Goal: Task Accomplishment & Management: Manage account settings

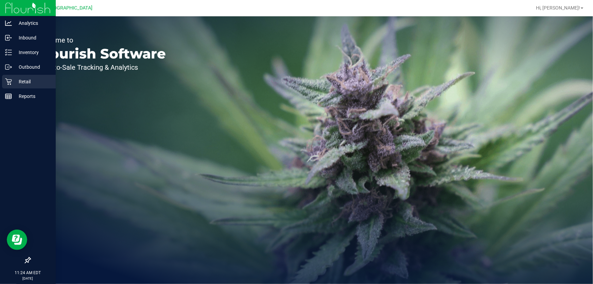
click at [20, 84] on p "Retail" at bounding box center [32, 81] width 41 height 8
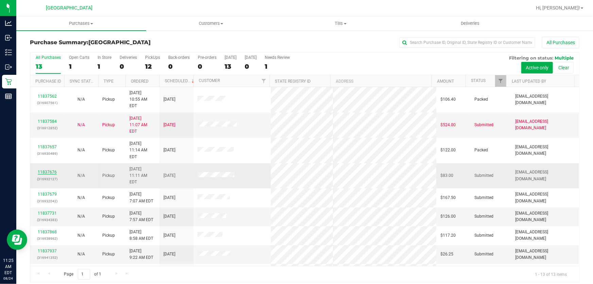
click at [51, 169] on link "11837676" at bounding box center [47, 171] width 19 height 5
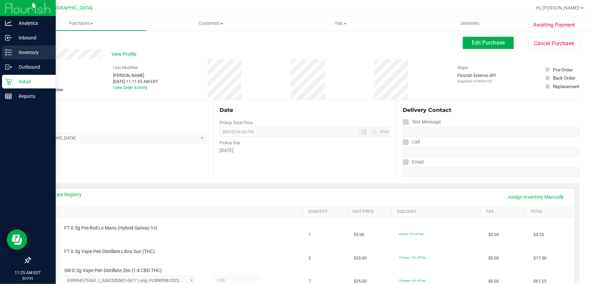
click at [17, 50] on p "Inventory" at bounding box center [32, 52] width 41 height 8
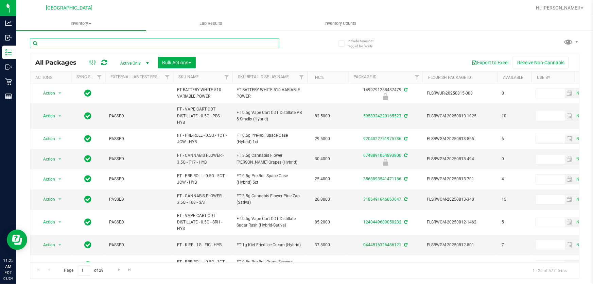
click at [62, 40] on input "text" at bounding box center [154, 43] width 249 height 10
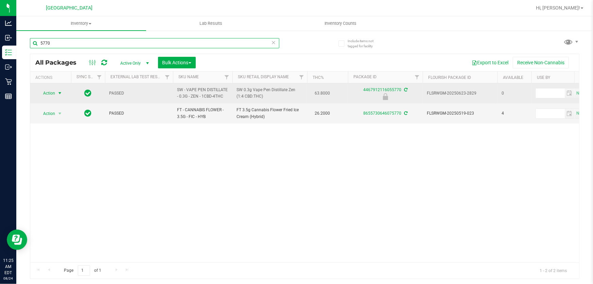
type input "5770"
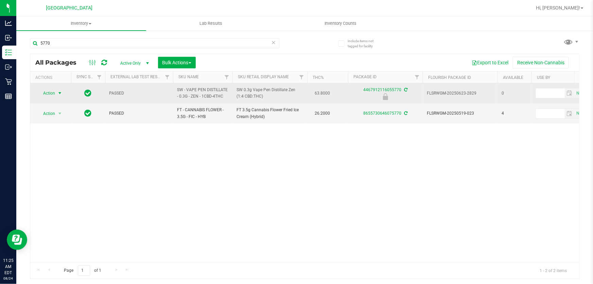
click at [52, 92] on span "Action" at bounding box center [46, 93] width 18 height 10
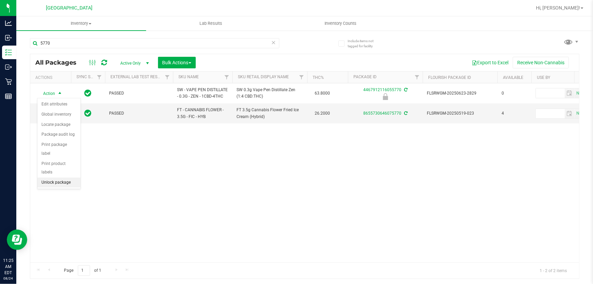
click at [56, 177] on li "Unlock package" at bounding box center [58, 182] width 43 height 10
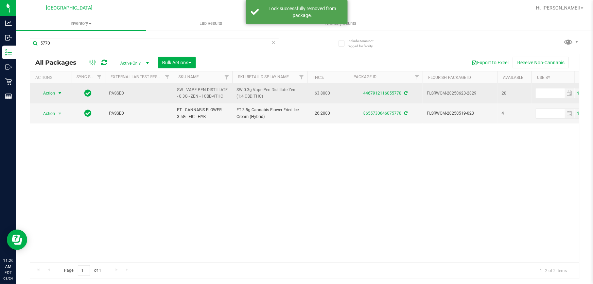
click at [57, 92] on span "select" at bounding box center [60, 93] width 8 height 10
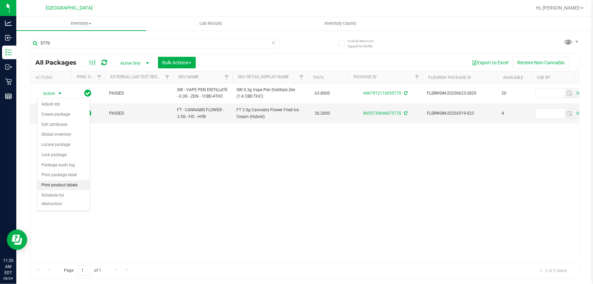
click at [74, 182] on li "Print product labels" at bounding box center [63, 185] width 52 height 10
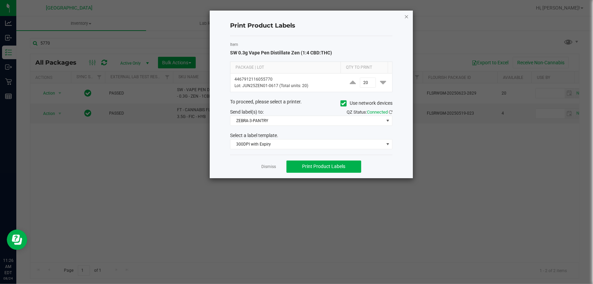
click at [406, 16] on icon "button" at bounding box center [406, 16] width 5 height 8
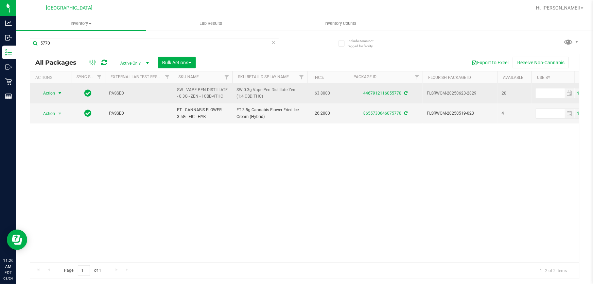
click at [52, 95] on span "Action" at bounding box center [46, 93] width 18 height 10
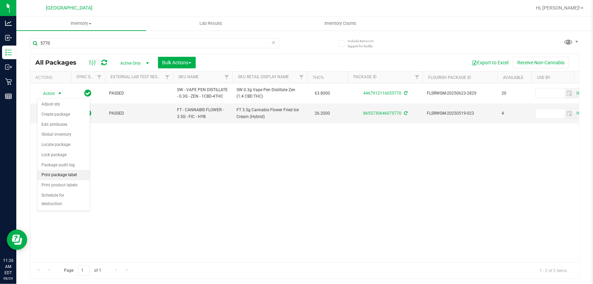
click at [63, 173] on li "Print package label" at bounding box center [63, 175] width 52 height 10
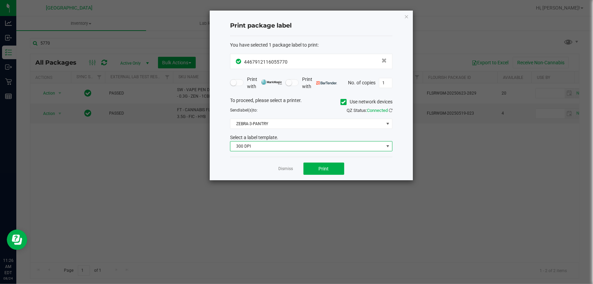
click at [294, 144] on span "300 DPI" at bounding box center [306, 146] width 153 height 10
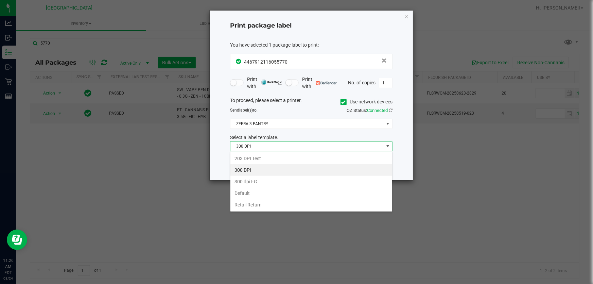
scroll to position [10, 162]
drag, startPoint x: 266, startPoint y: 156, endPoint x: 274, endPoint y: 157, distance: 7.5
click at [266, 157] on li "203 DPI Test" at bounding box center [311, 158] width 162 height 12
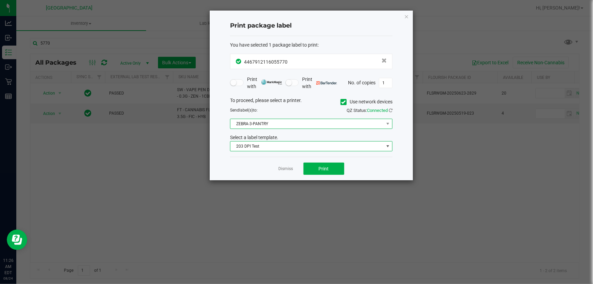
click at [318, 121] on span "ZEBRA-3-PANTRY" at bounding box center [306, 124] width 153 height 10
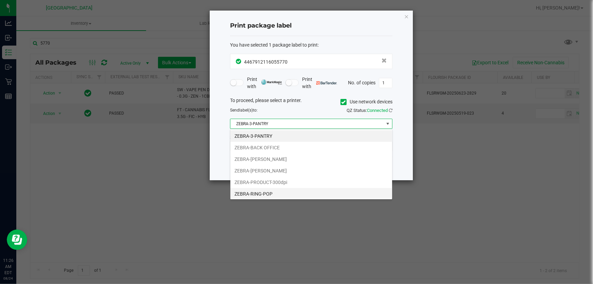
click at [263, 191] on li "ZEBRA-RING-POP" at bounding box center [311, 194] width 162 height 12
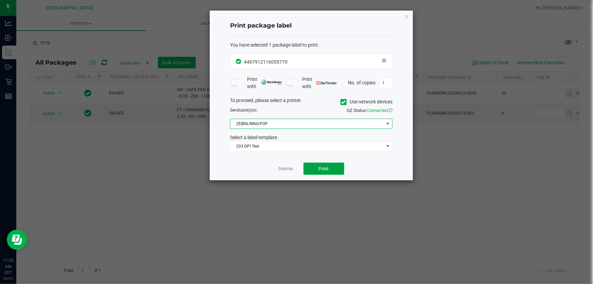
click at [333, 165] on button "Print" at bounding box center [323, 168] width 41 height 12
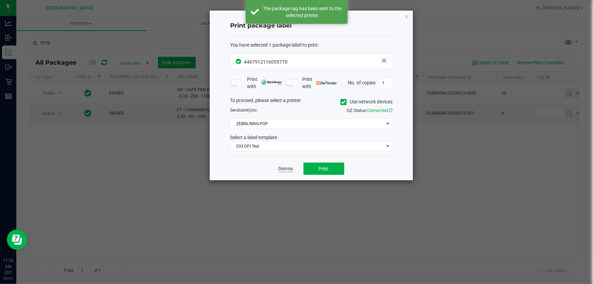
click at [290, 169] on link "Dismiss" at bounding box center [285, 169] width 15 height 6
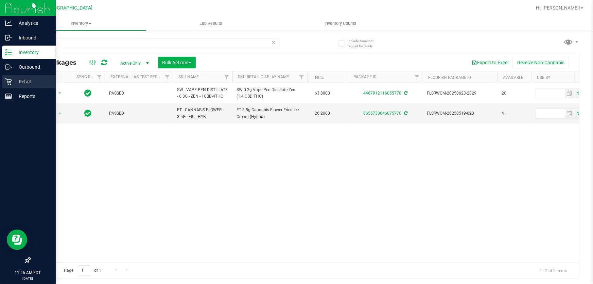
click at [11, 83] on icon at bounding box center [8, 81] width 7 height 7
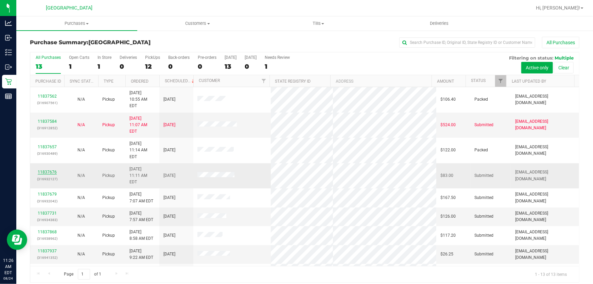
click at [51, 169] on link "11837676" at bounding box center [47, 171] width 19 height 5
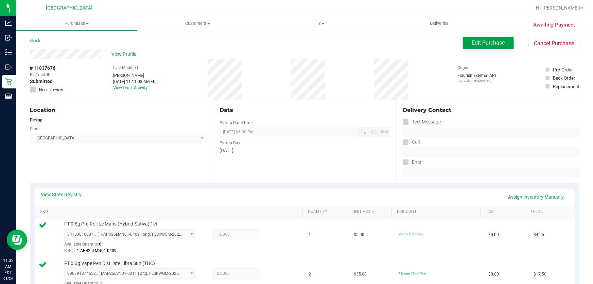
click at [479, 40] on span "Edit Purchase" at bounding box center [488, 42] width 33 height 6
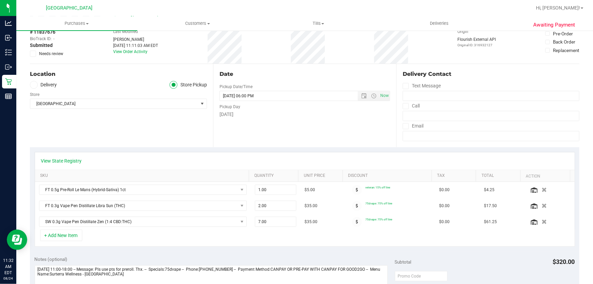
scroll to position [61, 0]
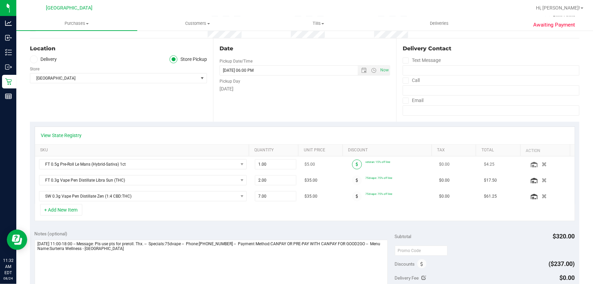
click at [356, 165] on icon at bounding box center [357, 164] width 2 height 4
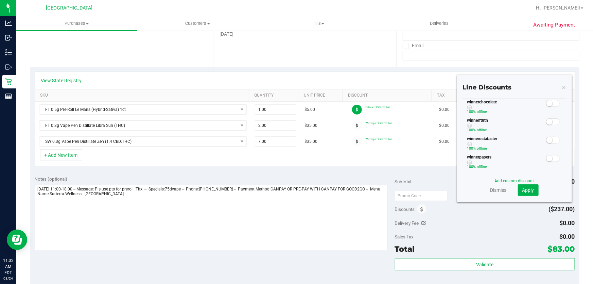
scroll to position [154, 0]
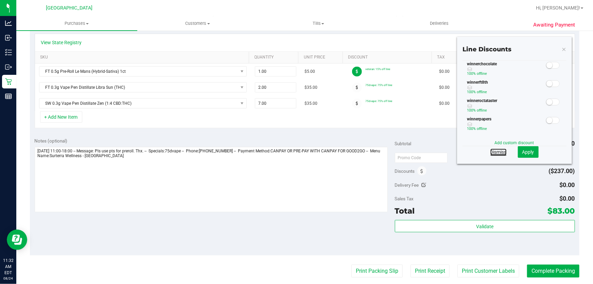
click at [495, 154] on link "Dismiss" at bounding box center [498, 151] width 16 height 7
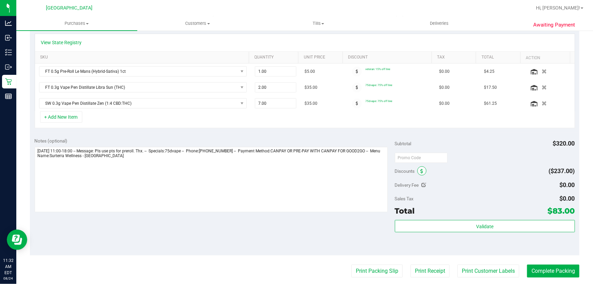
click at [419, 167] on span at bounding box center [421, 170] width 9 height 9
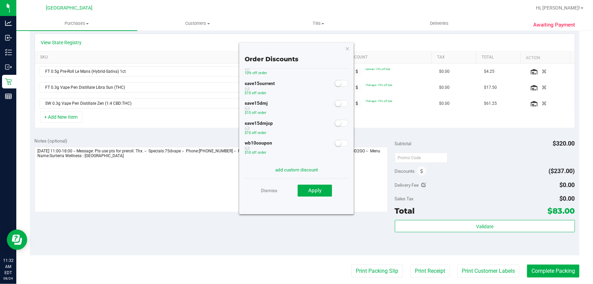
scroll to position [39, 0]
click at [277, 190] on link "Dismiss" at bounding box center [269, 190] width 16 height 12
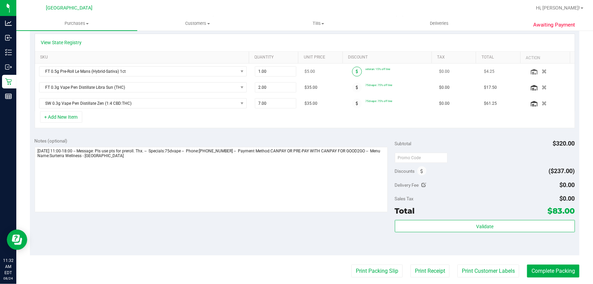
click at [356, 69] on icon at bounding box center [357, 71] width 2 height 4
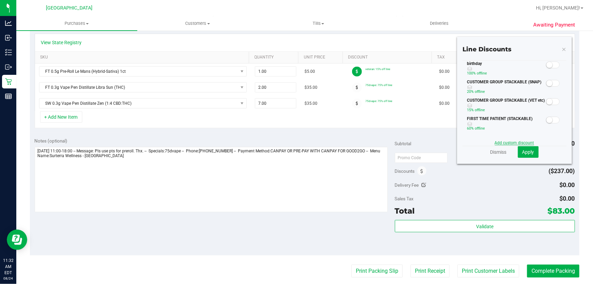
click at [515, 142] on link "Add custom discount" at bounding box center [513, 142] width 39 height 5
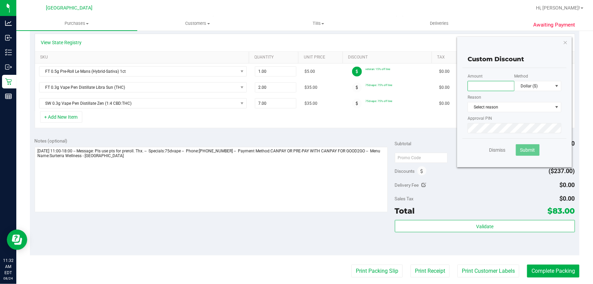
click at [469, 85] on input "text" at bounding box center [490, 86] width 47 height 10
type input "100.00"
click at [545, 87] on span "Dollar ($)" at bounding box center [534, 86] width 38 height 10
click at [522, 111] on li "Percentage (%)" at bounding box center [533, 110] width 46 height 12
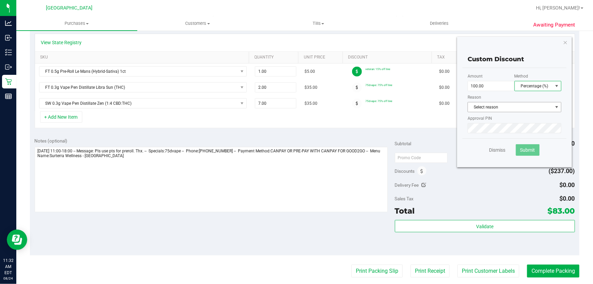
click at [496, 108] on span "Select reason" at bounding box center [510, 107] width 85 height 10
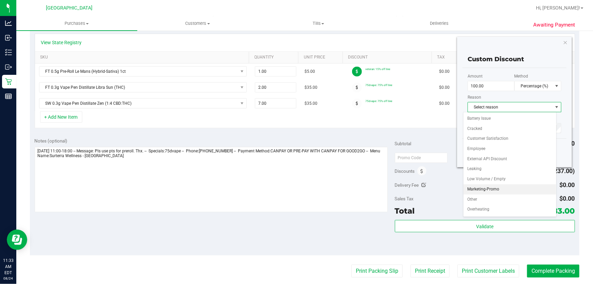
click at [494, 188] on li "Marketing-Promo" at bounding box center [509, 189] width 93 height 10
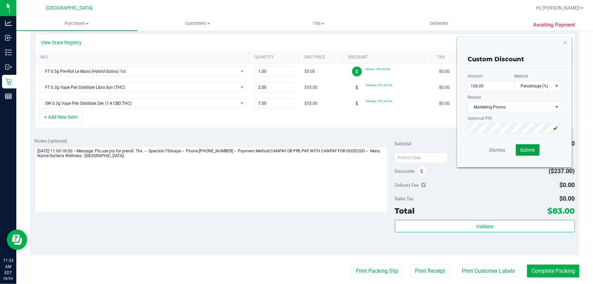
click at [526, 147] on span "Submit" at bounding box center [527, 149] width 15 height 5
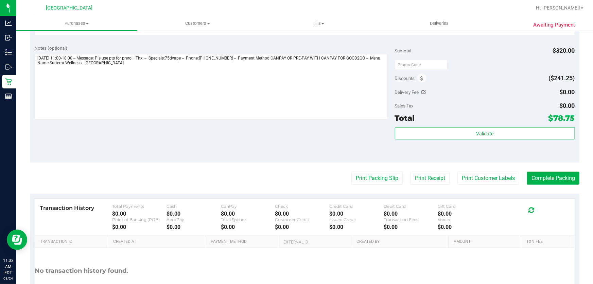
scroll to position [123, 0]
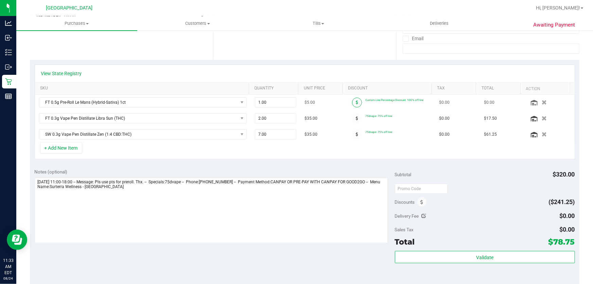
click at [354, 104] on span at bounding box center [357, 102] width 10 height 10
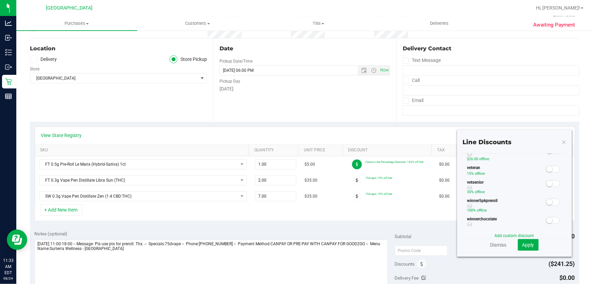
scroll to position [174, 0]
click at [525, 242] on span "Apply" at bounding box center [528, 244] width 12 height 5
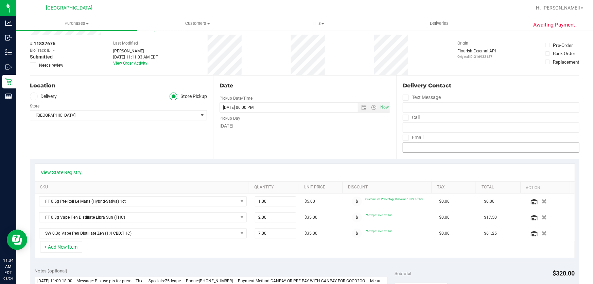
scroll to position [0, 0]
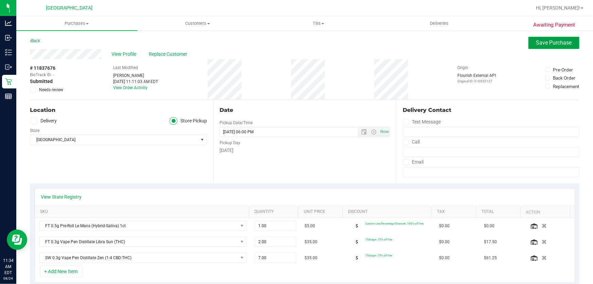
click at [545, 44] on span "Save Purchase" at bounding box center [554, 42] width 36 height 6
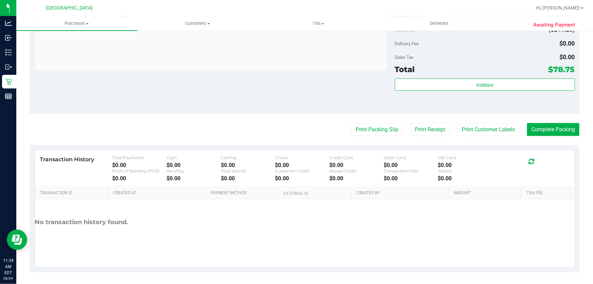
scroll to position [402, 0]
click at [342, 106] on div "Notes (optional) Subtotal $320.00 Discounts ($241.25) Delivery Fee $0.00 Sales …" at bounding box center [304, 52] width 549 height 122
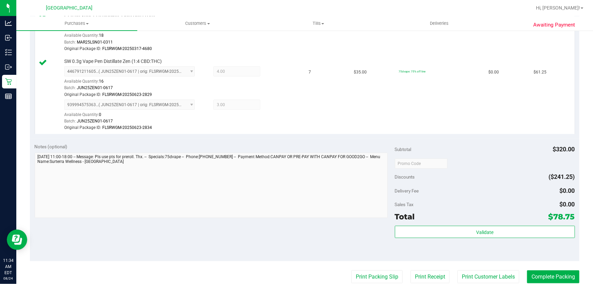
scroll to position [278, 0]
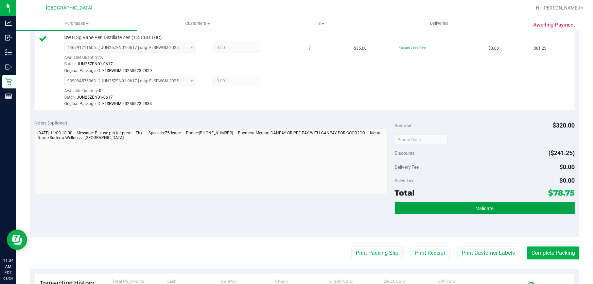
click at [504, 206] on button "Validate" at bounding box center [485, 208] width 180 height 12
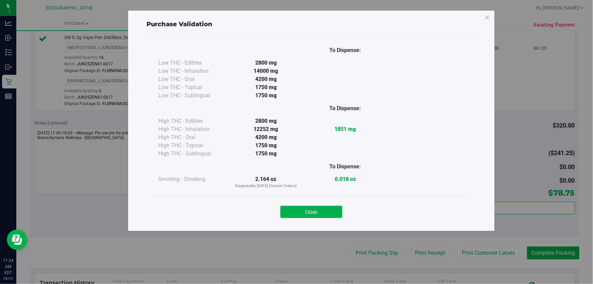
click at [326, 210] on button "Close" at bounding box center [311, 211] width 62 height 12
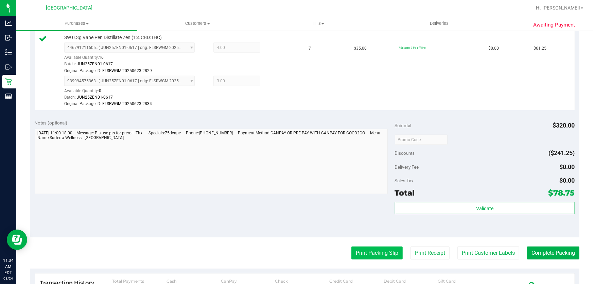
click at [359, 249] on button "Print Packing Slip" at bounding box center [376, 252] width 51 height 13
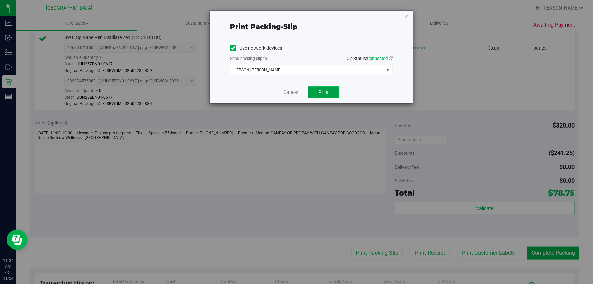
click at [322, 92] on span "Print" at bounding box center [323, 91] width 10 height 5
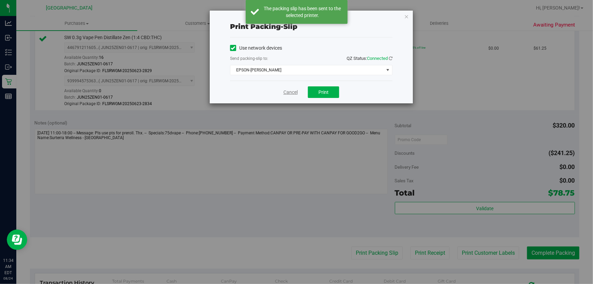
click at [291, 93] on link "Cancel" at bounding box center [290, 92] width 14 height 7
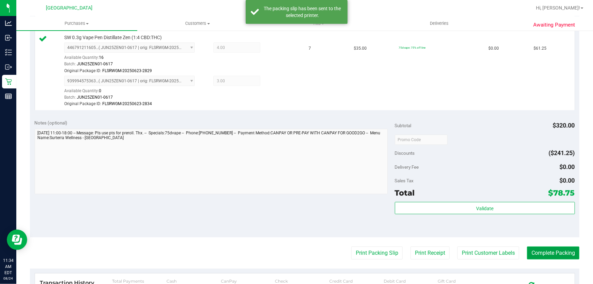
click at [555, 252] on button "Complete Packing" at bounding box center [553, 252] width 52 height 13
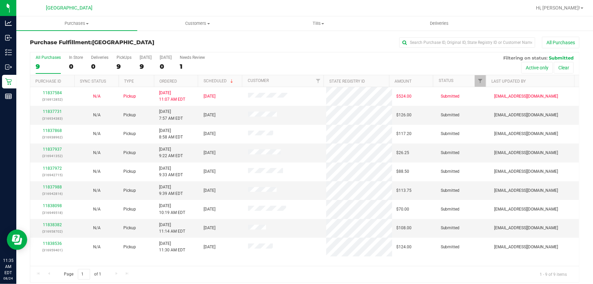
click at [353, 35] on div "Purchase Fulfillment: [GEOGRAPHIC_DATA] All Purchases All Purchases 9 In Store …" at bounding box center [304, 159] width 576 height 259
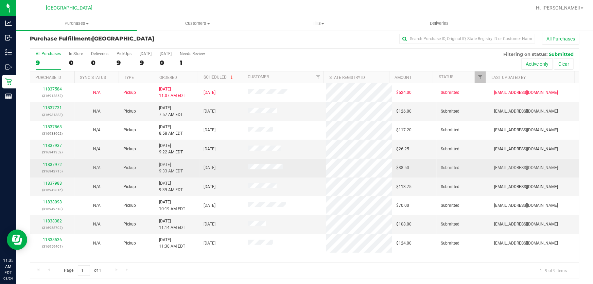
scroll to position [5, 0]
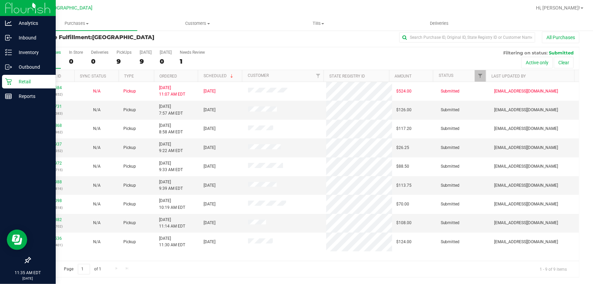
click at [8, 79] on icon at bounding box center [8, 81] width 6 height 6
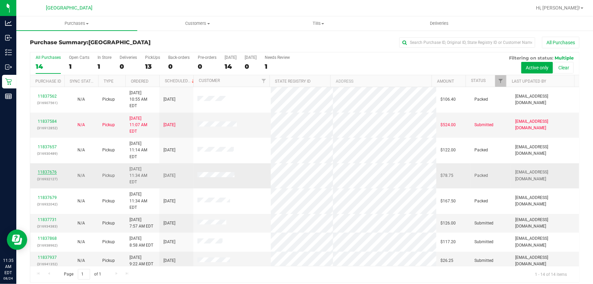
click at [54, 169] on link "11837676" at bounding box center [47, 171] width 19 height 5
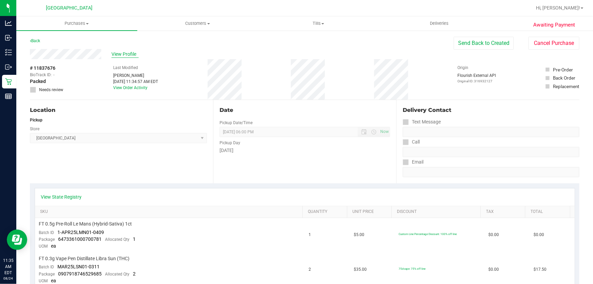
click at [116, 52] on span "View Profile" at bounding box center [124, 54] width 27 height 7
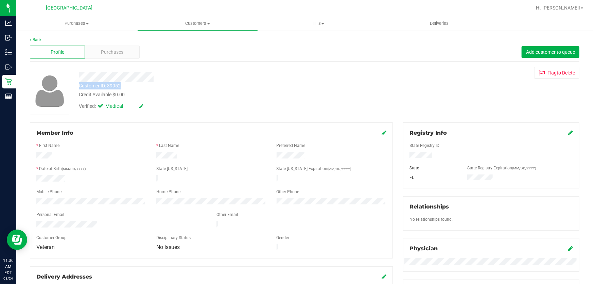
drag, startPoint x: 123, startPoint y: 85, endPoint x: 78, endPoint y: 88, distance: 44.6
click at [78, 88] on div "Customer ID: 39952 Credit Available: $0.00" at bounding box center [214, 90] width 280 height 16
copy div "Customer ID: 39952"
click at [436, 55] on div "Profile Purchases Add customer to queue" at bounding box center [304, 52] width 549 height 19
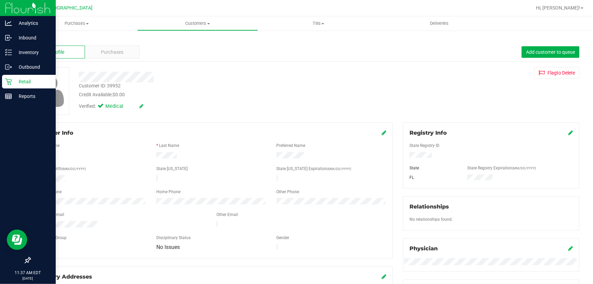
click at [20, 184] on div at bounding box center [28, 178] width 56 height 149
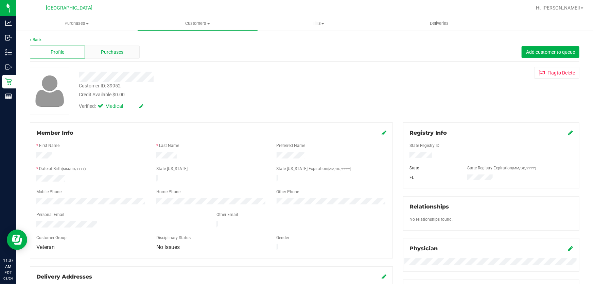
click at [114, 49] on span "Purchases" at bounding box center [112, 52] width 22 height 7
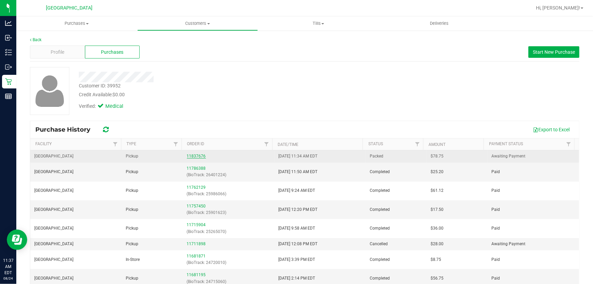
click at [190, 154] on link "11837676" at bounding box center [196, 156] width 19 height 5
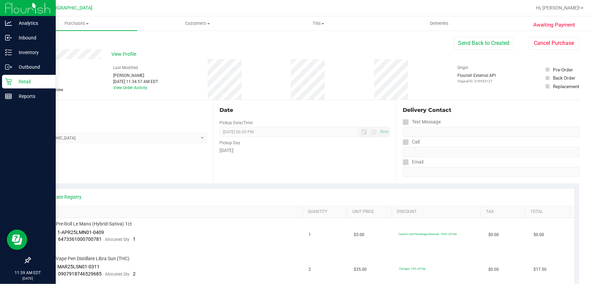
click at [35, 82] on p "Retail" at bounding box center [32, 81] width 41 height 8
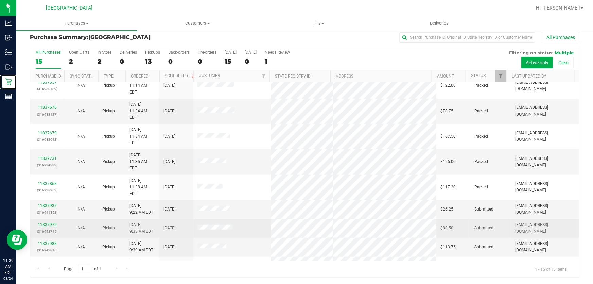
scroll to position [103, 0]
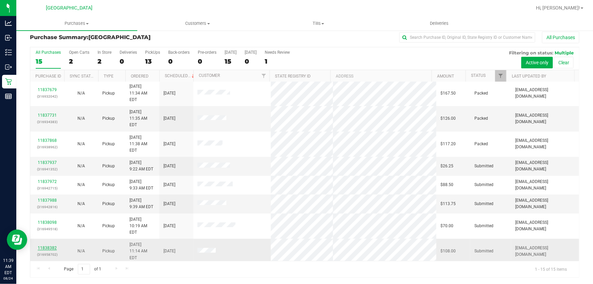
click at [50, 245] on link "11838382" at bounding box center [47, 247] width 19 height 5
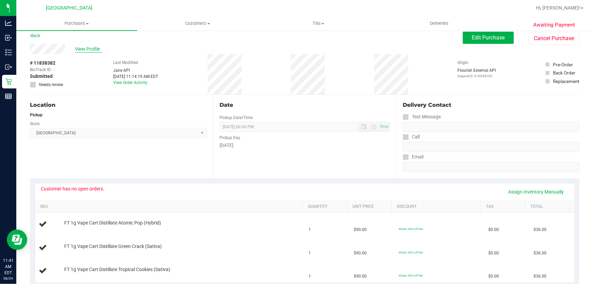
click at [80, 48] on span "View Profile" at bounding box center [88, 49] width 27 height 7
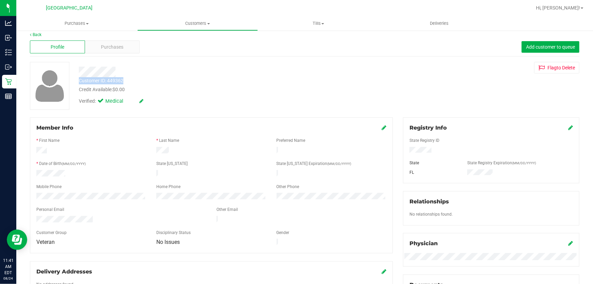
drag, startPoint x: 124, startPoint y: 80, endPoint x: 79, endPoint y: 84, distance: 45.0
click at [79, 84] on div "Customer ID: 449362 Credit Available: $0.00" at bounding box center [214, 85] width 280 height 16
copy div "Customer ID: 449362"
click at [371, 66] on div "Customer ID: 449362 Credit Available: $0.00 Verified: Medical Flag to [GEOGRAPH…" at bounding box center [304, 86] width 559 height 48
click at [106, 49] on span "Purchases" at bounding box center [112, 46] width 22 height 7
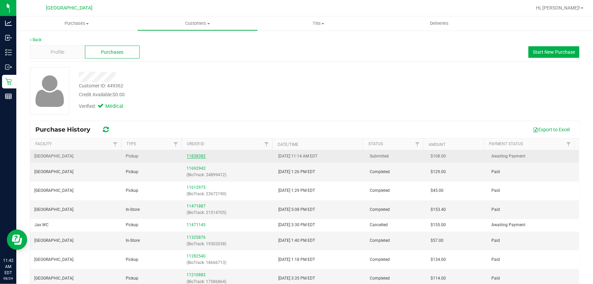
click at [193, 156] on link "11838382" at bounding box center [196, 156] width 19 height 5
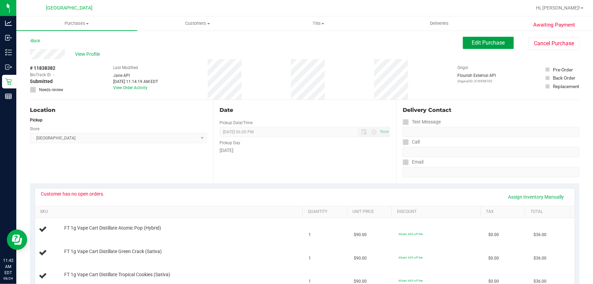
click at [500, 41] on button "Edit Purchase" at bounding box center [488, 43] width 51 height 12
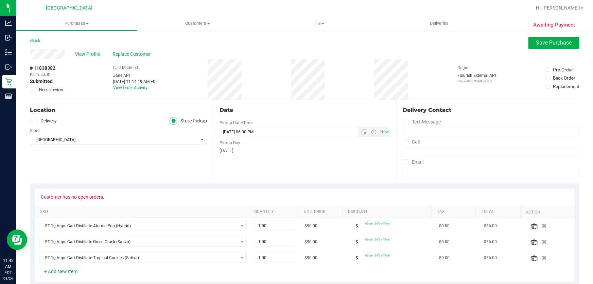
click at [34, 90] on icon at bounding box center [33, 90] width 4 height 0
click at [0, 0] on input "Needs review" at bounding box center [0, 0] width 0 height 0
click at [555, 39] on span "Save Purchase" at bounding box center [554, 42] width 36 height 6
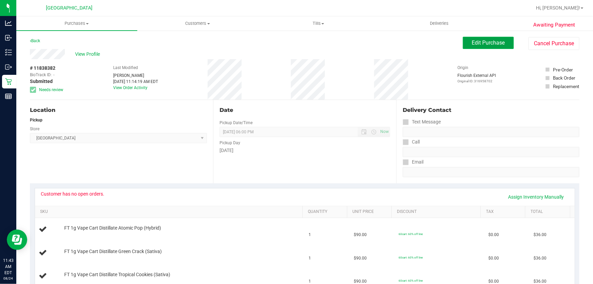
click at [483, 39] on button "Edit Purchase" at bounding box center [488, 43] width 51 height 12
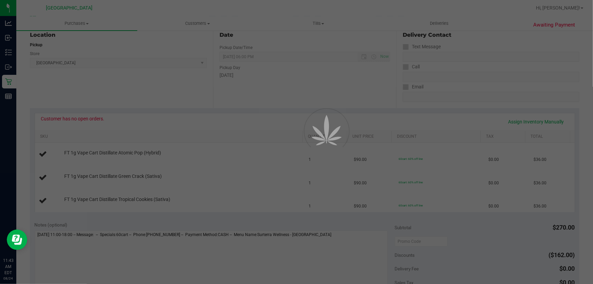
scroll to position [123, 0]
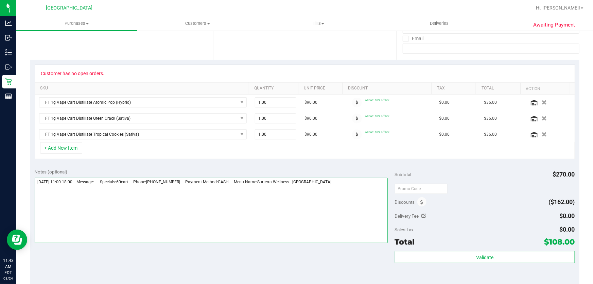
click at [337, 186] on textarea at bounding box center [211, 210] width 353 height 65
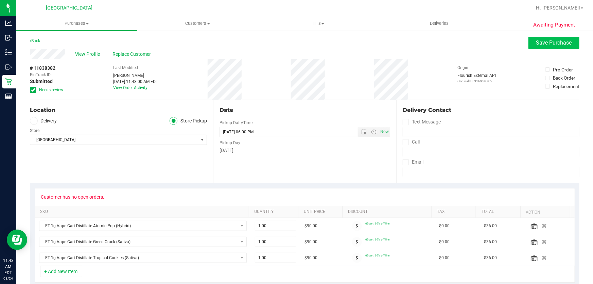
type textarea "[DATE] 11:00-18:00 -- Message: -- Specials:60cart -- Phone:[PHONE_NUMBER] -- Pa…"
click at [562, 41] on span "Save Purchase" at bounding box center [554, 42] width 36 height 6
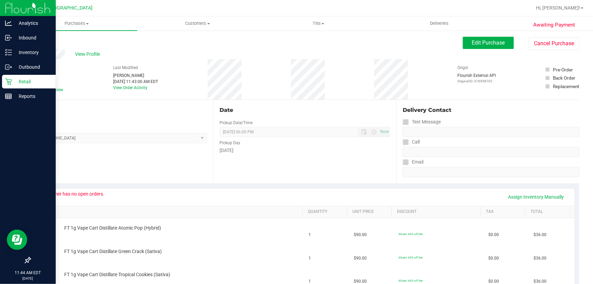
click at [6, 76] on div "Retail" at bounding box center [29, 82] width 54 height 14
